Goal: Information Seeking & Learning: Check status

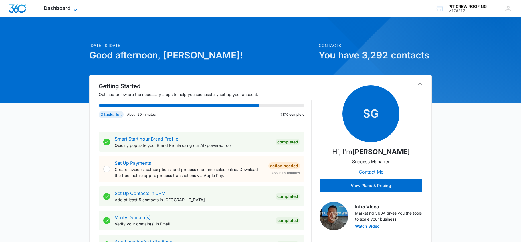
click at [64, 11] on span "Dashboard" at bounding box center [57, 8] width 27 height 6
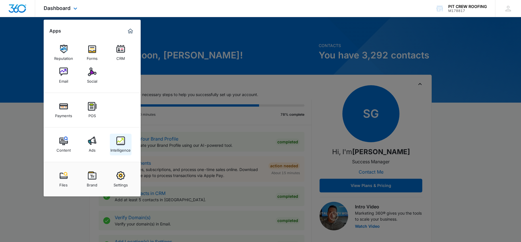
click at [127, 146] on div "Intelligence" at bounding box center [120, 148] width 20 height 7
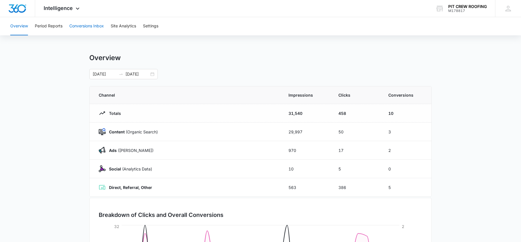
click at [86, 27] on button "Conversions Inbox" at bounding box center [86, 26] width 35 height 18
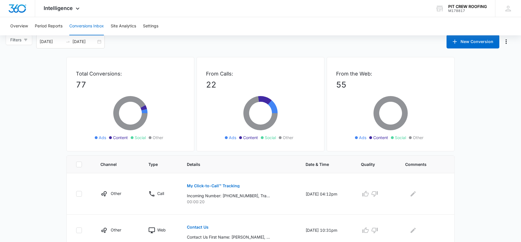
scroll to position [7, 0]
click at [22, 39] on button "Filters" at bounding box center [19, 40] width 27 height 10
click at [14, 69] on span "Ads" at bounding box center [19, 70] width 12 height 5
click at [13, 69] on input "Ads" at bounding box center [11, 70] width 5 height 5
radio input "true"
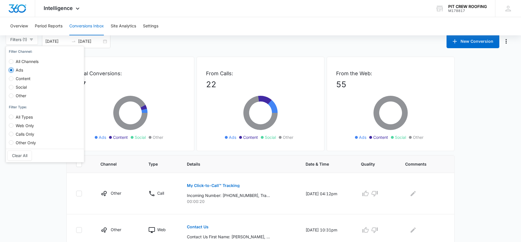
scroll to position [0, 0]
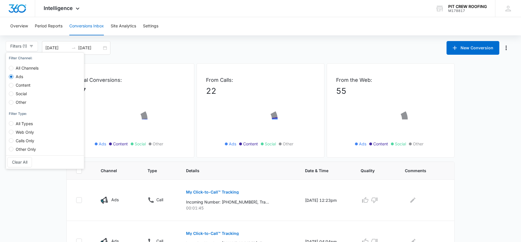
click at [134, 48] on div "Filters (1) Filter Channel : All Channels Ads Content Social Other Filter Type …" at bounding box center [260, 48] width 521 height 14
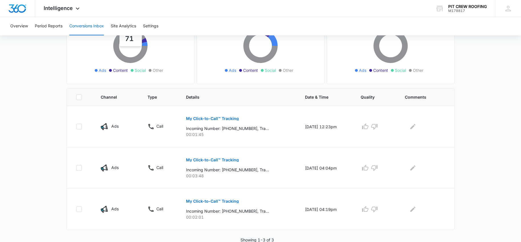
scroll to position [74, 0]
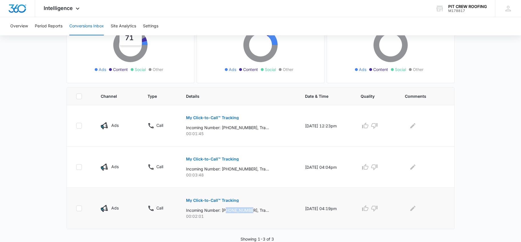
drag, startPoint x: 249, startPoint y: 210, endPoint x: 225, endPoint y: 212, distance: 24.6
click at [225, 212] on p "Incoming Number: [PHONE_NUMBER], Tracking Number: [PHONE_NUMBER], Ring To: [PHO…" at bounding box center [227, 210] width 83 height 6
copy p "7726070541"
click at [490, 132] on main "Filters (1) Filter Channel : All Channels Ads Content Social Other Filter Type …" at bounding box center [260, 104] width 521 height 275
click at [81, 30] on button "Conversions Inbox" at bounding box center [86, 26] width 35 height 18
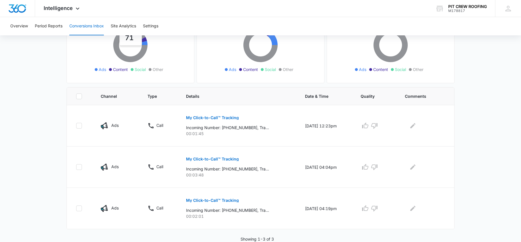
scroll to position [0, 0]
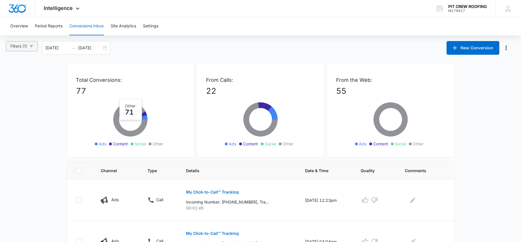
click at [27, 45] on span "Filters (1)" at bounding box center [18, 46] width 17 height 6
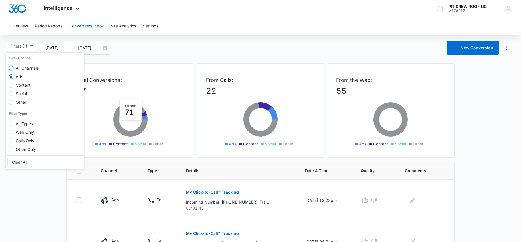
click at [11, 68] on input "All Channels" at bounding box center [11, 68] width 5 height 5
radio input "true"
radio input "false"
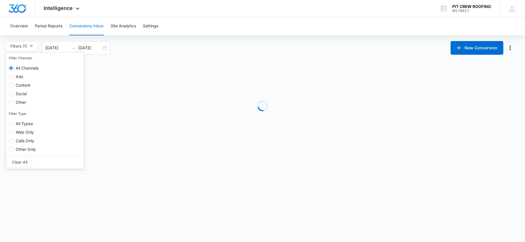
click at [157, 49] on div "Filters (1) Filter Channel : All Channels Ads Content Social Other Filter Type …" at bounding box center [262, 48] width 525 height 14
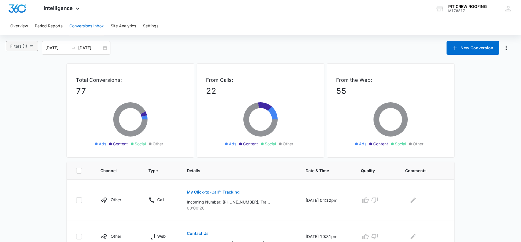
click at [31, 47] on icon "button" at bounding box center [31, 46] width 4 height 4
click at [12, 140] on input "Calls Only" at bounding box center [11, 140] width 5 height 5
radio input "true"
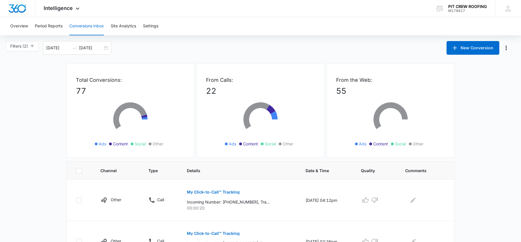
click at [182, 52] on div "Filters (2) Filter Channel : All Channels Ads Content Social Other Filter Type …" at bounding box center [260, 48] width 521 height 14
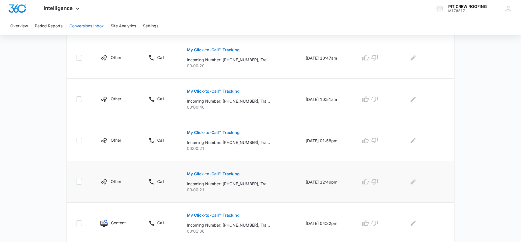
scroll to position [369, 0]
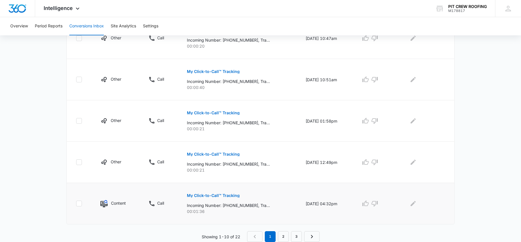
click at [214, 197] on p "My Click-to-Call™ Tracking" at bounding box center [213, 196] width 53 height 4
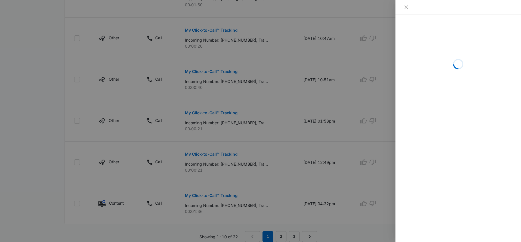
click at [408, 10] on div at bounding box center [457, 7] width 125 height 15
click at [408, 7] on icon "close" at bounding box center [406, 7] width 5 height 5
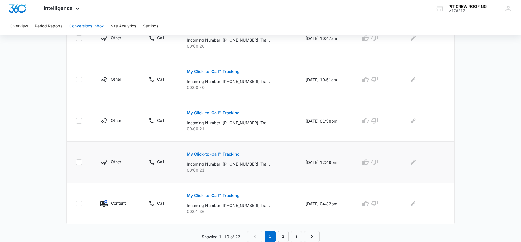
click at [202, 153] on p "My Click-to-Call™ Tracking" at bounding box center [213, 154] width 53 height 4
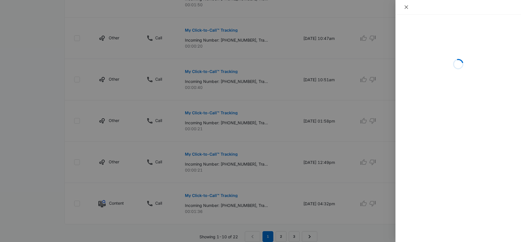
click at [408, 6] on icon "close" at bounding box center [406, 7] width 5 height 5
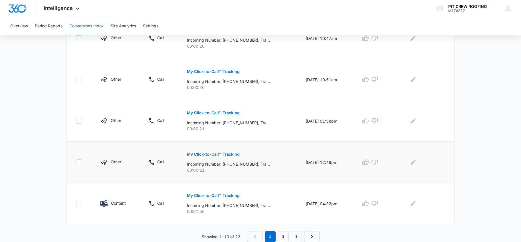
click at [213, 157] on button "My Click-to-Call™ Tracking" at bounding box center [213, 154] width 53 height 14
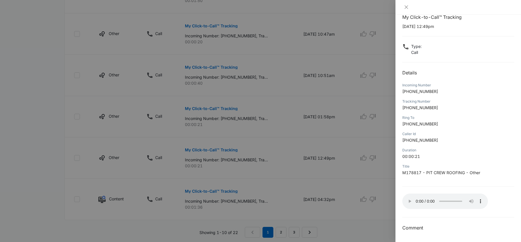
scroll to position [379, 0]
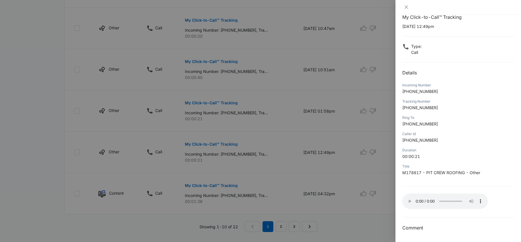
click at [300, 184] on div at bounding box center [260, 121] width 521 height 242
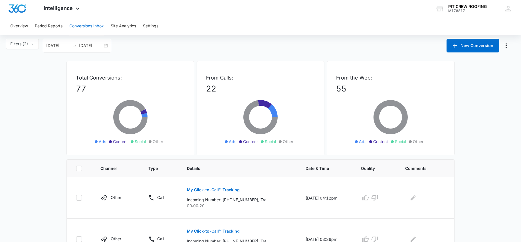
scroll to position [0, 0]
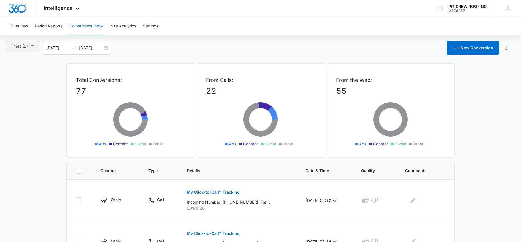
click at [25, 50] on button "Filters (2)" at bounding box center [22, 46] width 33 height 10
click at [149, 47] on div "Filters (2) Filter Channel : All Channels Ads Content Social Other Filter Type …" at bounding box center [260, 48] width 521 height 14
click at [25, 50] on button "Filters (2)" at bounding box center [22, 46] width 33 height 10
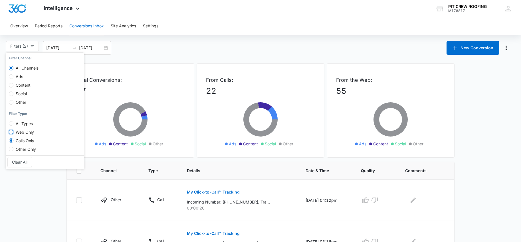
click at [12, 133] on input "Web Only" at bounding box center [11, 132] width 5 height 5
radio input "true"
radio input "false"
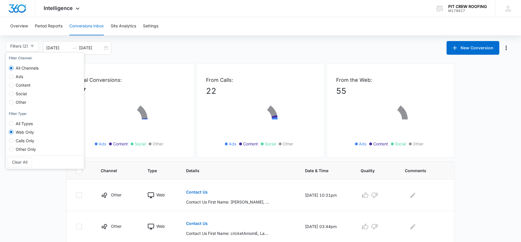
click at [210, 45] on div "Filters (2) Filter Channel : All Channels Ads Content Social Other Filter Type …" at bounding box center [260, 48] width 521 height 14
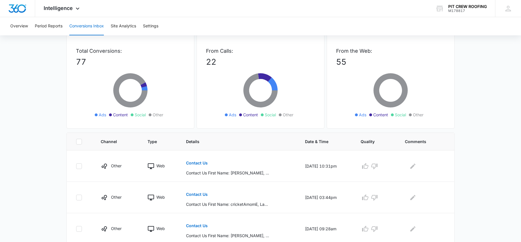
scroll to position [28, 0]
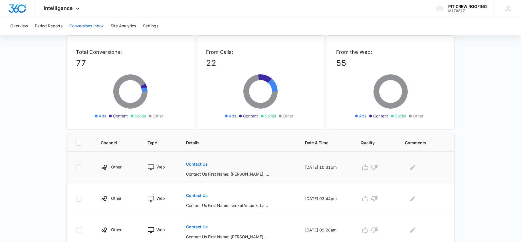
click at [203, 167] on button "Contact Us" at bounding box center [197, 164] width 22 height 14
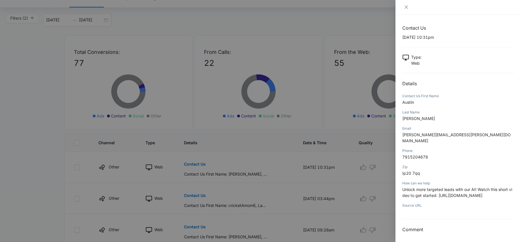
scroll to position [1, 0]
click at [271, 179] on div at bounding box center [260, 121] width 521 height 242
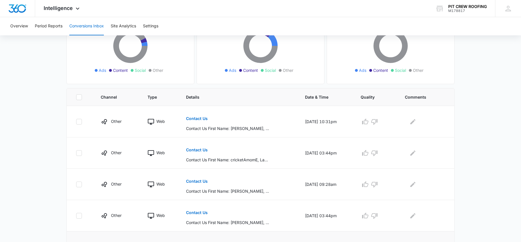
scroll to position [92, 0]
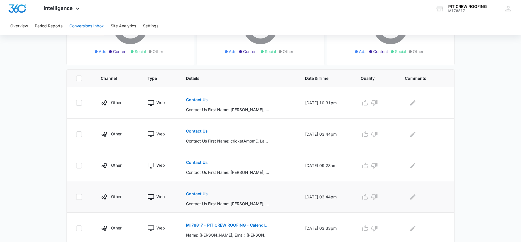
click at [232, 203] on p "Contact Us First Name: [PERSON_NAME], Last Name: [PERSON_NAME], Email: [EMAIL_A…" at bounding box center [227, 204] width 83 height 6
click at [215, 199] on div "Contact Us Contact Us First Name: [PERSON_NAME], Last Name: [PERSON_NAME], Emai…" at bounding box center [238, 197] width 105 height 20
click at [207, 195] on div "Contact Us Contact Us First Name: [PERSON_NAME], Last Name: [PERSON_NAME], Emai…" at bounding box center [238, 197] width 105 height 20
click at [203, 193] on p "Contact Us" at bounding box center [197, 194] width 22 height 4
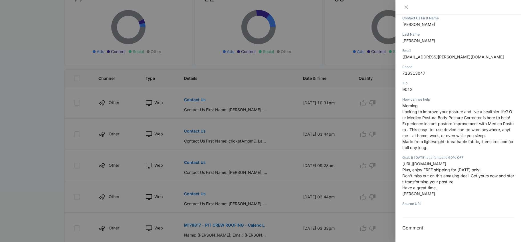
scroll to position [84, 0]
click at [238, 193] on div at bounding box center [260, 121] width 521 height 242
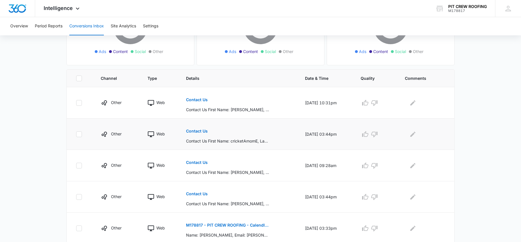
click at [204, 132] on div "Contact Us Contact Us First Name: cricketAmomE, Last Name: cricketAmomEDB, Emai…" at bounding box center [238, 134] width 105 height 20
click at [199, 133] on p "Contact Us" at bounding box center [197, 131] width 22 height 4
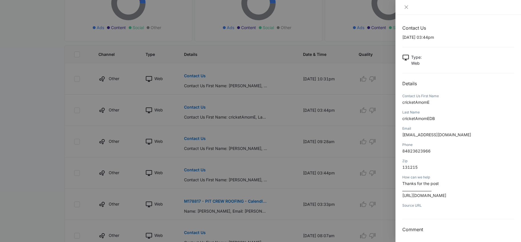
scroll to position [210, 0]
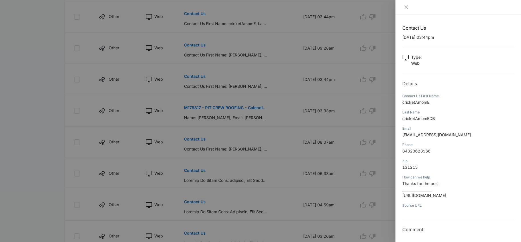
click at [273, 156] on div at bounding box center [260, 121] width 521 height 242
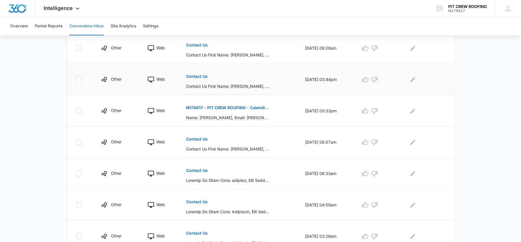
click at [222, 81] on div "Contact Us Contact Us First Name: [PERSON_NAME], Last Name: [PERSON_NAME], Emai…" at bounding box center [238, 80] width 105 height 20
click at [217, 115] on p "Name: [PERSON_NAME], Email: [PERSON_NAME][EMAIL_ADDRESS][DOMAIN_NAME], Event Ty…" at bounding box center [227, 118] width 83 height 6
click at [217, 109] on p "M178817 - PIT CREW ROOFING - Calendly Booking" at bounding box center [227, 108] width 83 height 4
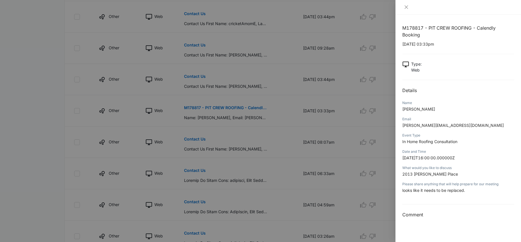
drag, startPoint x: 409, startPoint y: 190, endPoint x: 475, endPoint y: 197, distance: 66.9
click at [475, 197] on div "Please share anything that will help prepare for our meeting looks like it need…" at bounding box center [458, 189] width 112 height 16
click at [339, 151] on div at bounding box center [260, 121] width 521 height 242
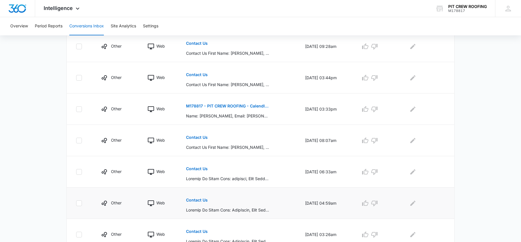
scroll to position [214, 0]
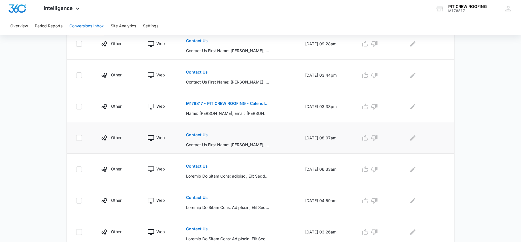
click at [201, 138] on button "Contact Us" at bounding box center [197, 135] width 22 height 14
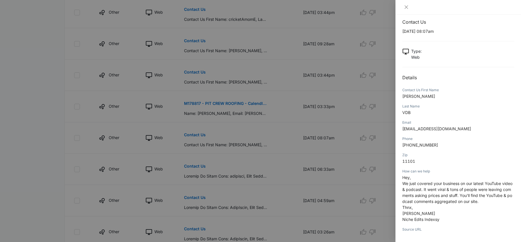
scroll to position [7, 0]
click at [286, 167] on div at bounding box center [260, 121] width 521 height 242
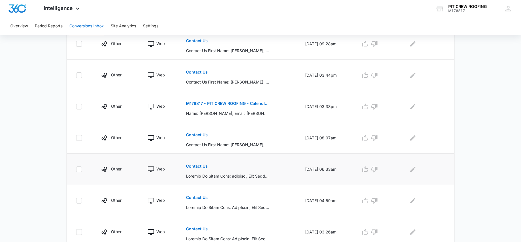
click at [197, 168] on p "Contact Us" at bounding box center [197, 166] width 22 height 4
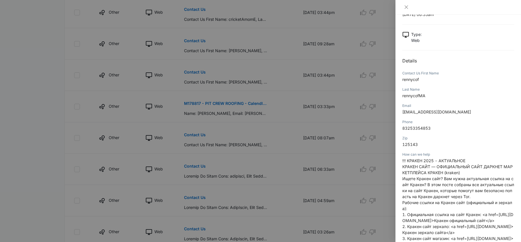
scroll to position [27, 0]
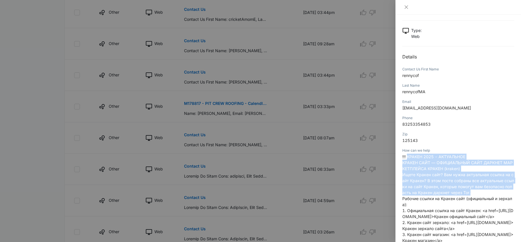
drag, startPoint x: 438, startPoint y: 162, endPoint x: 487, endPoint y: 193, distance: 58.2
click at [488, 193] on p "!!! КРАКЕН 2025 - АКТУАЛЬНОЕ КРАКЕН САЙТ — ОФИЦИАЛЬНЫЙ САЙТ ДАРКНЕТ МАРКЕТПЛЕЙС…" at bounding box center [458, 202] width 112 height 96
drag, startPoint x: 443, startPoint y: 190, endPoint x: 440, endPoint y: 189, distance: 3.2
click at [443, 190] on span "Ищете Кракен сайт? Вам нужна актуальная ссылка на сайт Кракен? В этом посте соб…" at bounding box center [458, 183] width 112 height 23
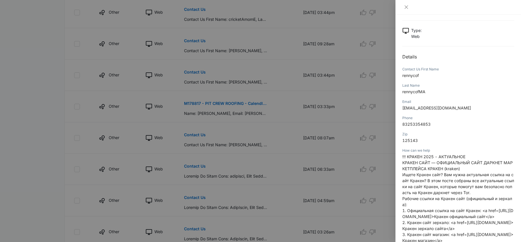
click at [296, 167] on div at bounding box center [260, 121] width 521 height 242
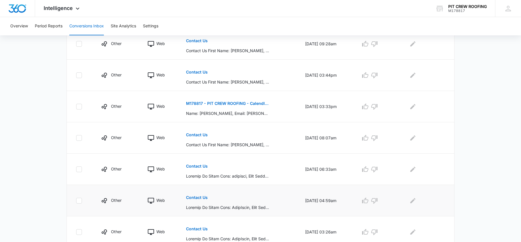
scroll to position [215, 0]
click at [198, 196] on p "Contact Us" at bounding box center [197, 196] width 22 height 4
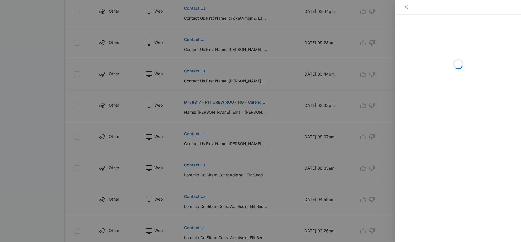
click at [266, 158] on div at bounding box center [260, 121] width 521 height 242
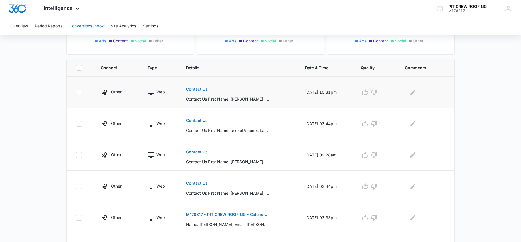
scroll to position [103, 0]
click at [81, 94] on icon at bounding box center [78, 92] width 5 height 5
click at [76, 93] on input "checkbox" at bounding box center [76, 92] width 0 height 0
checkbox input "true"
click at [76, 124] on icon at bounding box center [78, 123] width 5 height 5
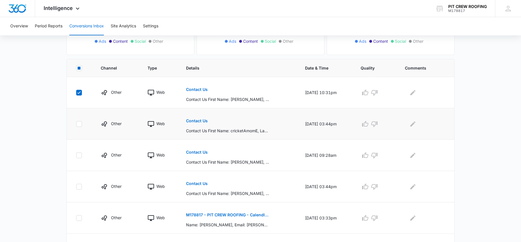
click at [76, 124] on input "checkbox" at bounding box center [76, 124] width 0 height 0
checkbox input "true"
click at [78, 159] on td at bounding box center [80, 155] width 27 height 31
click at [80, 157] on icon at bounding box center [78, 155] width 5 height 5
click at [76, 155] on input "checkbox" at bounding box center [76, 155] width 0 height 0
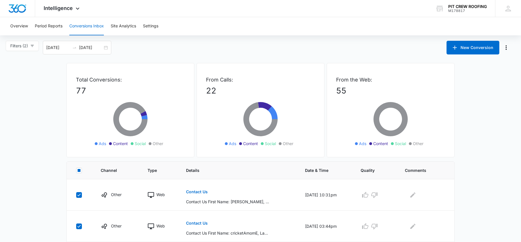
scroll to position [0, 0]
click at [507, 50] on icon "Manage Numbers" at bounding box center [505, 47] width 7 height 7
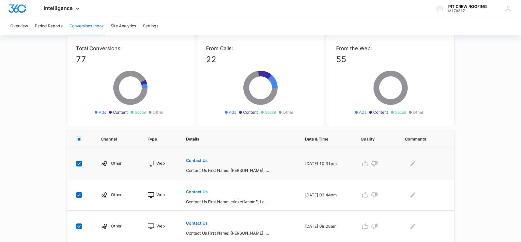
scroll to position [58, 0]
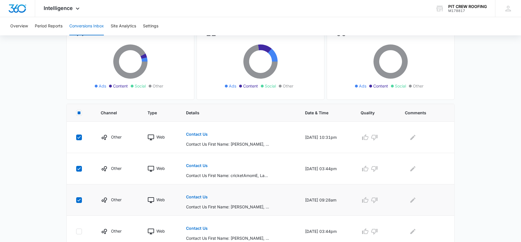
click at [80, 202] on icon at bounding box center [78, 200] width 5 height 5
click at [76, 200] on input "checkbox" at bounding box center [76, 200] width 0 height 0
checkbox input "false"
click at [80, 172] on td at bounding box center [80, 168] width 27 height 31
click at [77, 138] on icon at bounding box center [78, 137] width 5 height 5
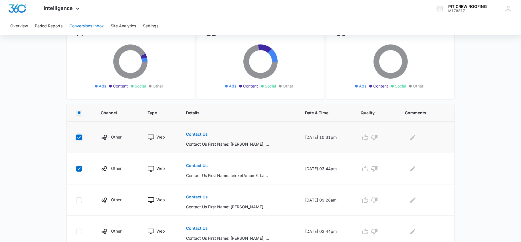
click at [76, 137] on input "checkbox" at bounding box center [76, 137] width 0 height 0
checkbox input "false"
click at [77, 168] on icon at bounding box center [78, 168] width 5 height 5
click at [76, 169] on input "checkbox" at bounding box center [76, 169] width 0 height 0
checkbox input "false"
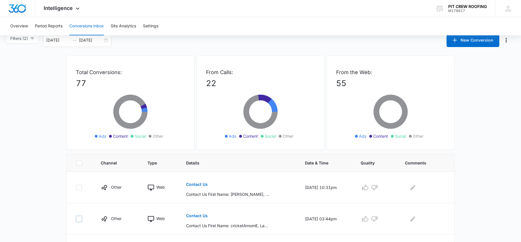
scroll to position [0, 0]
